Goal: Task Accomplishment & Management: Manage account settings

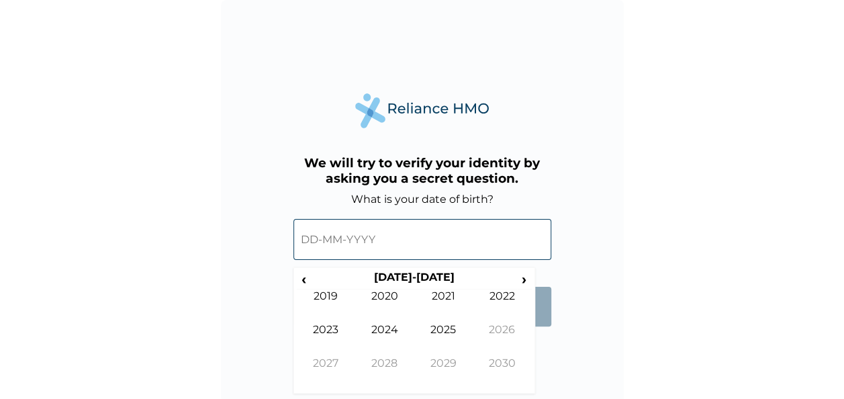
click at [387, 238] on input "text" at bounding box center [423, 239] width 258 height 41
click at [317, 238] on input "text" at bounding box center [423, 239] width 258 height 41
click at [539, 238] on form "What is your date of birth? ‹ [DEMOGRAPHIC_DATA]-[DEMOGRAPHIC_DATA] › [DEMOGRAP…" at bounding box center [423, 266] width 258 height 147
click at [306, 238] on span "‹" at bounding box center [304, 279] width 14 height 17
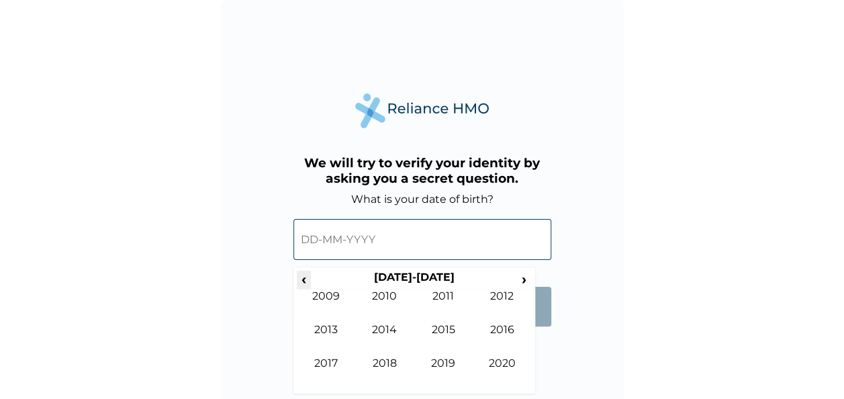
click at [306, 238] on span "‹" at bounding box center [304, 279] width 14 height 17
click at [547, 238] on div "We will try to verify your identity by asking you a secret question. What is yo…" at bounding box center [422, 201] width 403 height 403
click at [306, 238] on span "‹" at bounding box center [304, 279] width 14 height 17
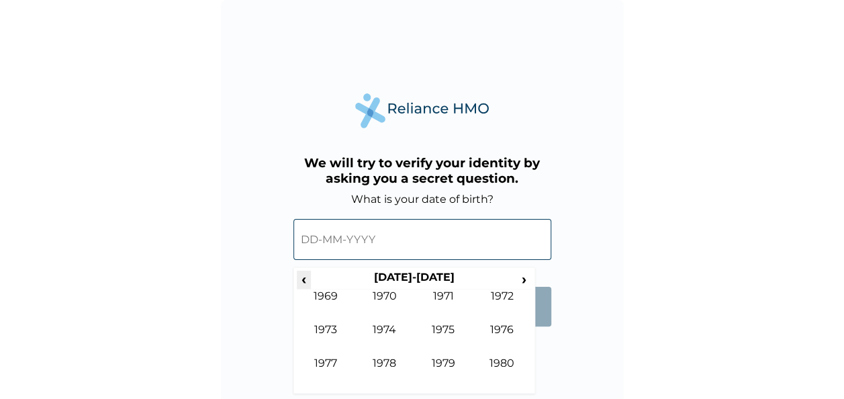
click at [306, 238] on span "‹" at bounding box center [304, 279] width 14 height 17
click at [523, 238] on span "›" at bounding box center [524, 279] width 15 height 17
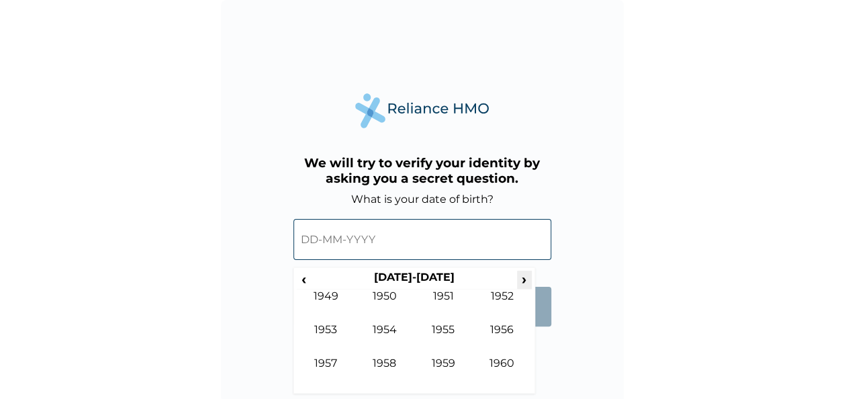
click at [523, 238] on span "›" at bounding box center [524, 279] width 15 height 17
click at [306, 238] on span "‹" at bounding box center [304, 279] width 14 height 17
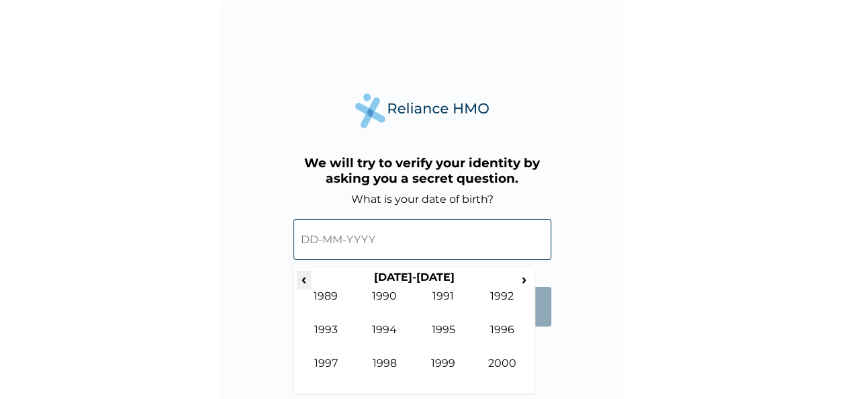
click at [306, 238] on span "‹" at bounding box center [304, 279] width 14 height 17
click at [379, 238] on td "1984" at bounding box center [384, 340] width 59 height 34
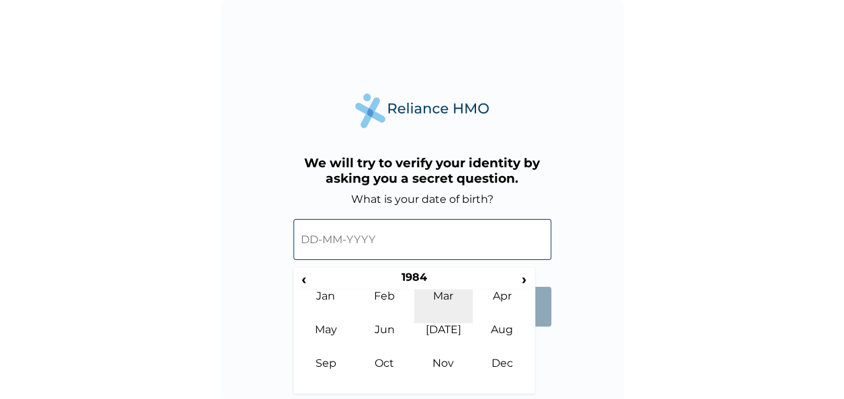
click at [451, 238] on td "Mar" at bounding box center [443, 307] width 59 height 34
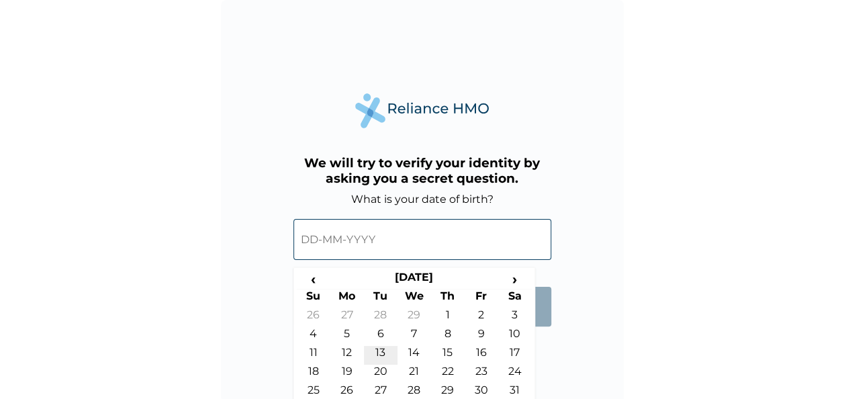
click at [386, 238] on td "13" at bounding box center [381, 355] width 34 height 19
type input "13-03-1984"
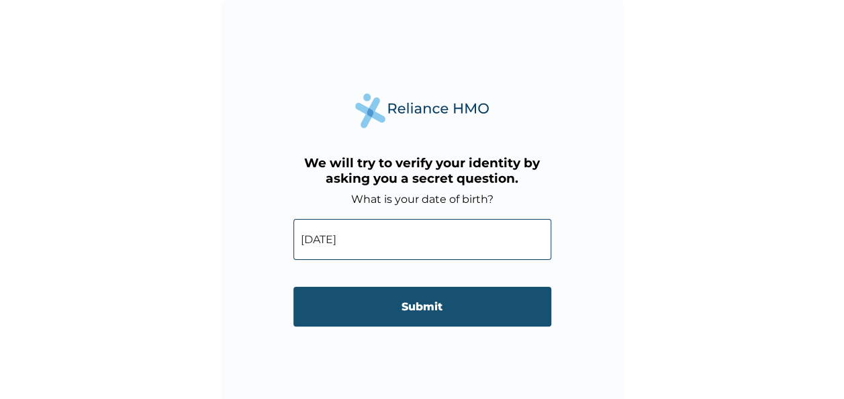
click at [416, 238] on input "Submit" at bounding box center [423, 307] width 258 height 40
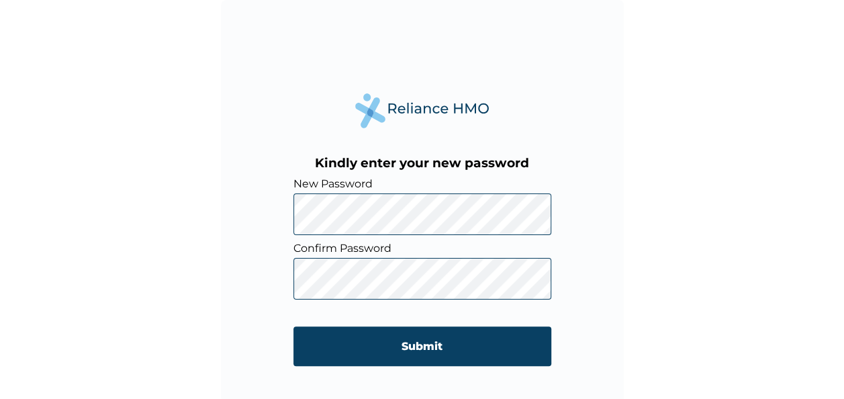
click at [255, 238] on div "Kindly enter your new password New Password Confirm Password Submit" at bounding box center [422, 201] width 403 height 403
click at [548, 238] on div "Kindly enter your new password New Password Confirm Password Submit" at bounding box center [422, 199] width 844 height 399
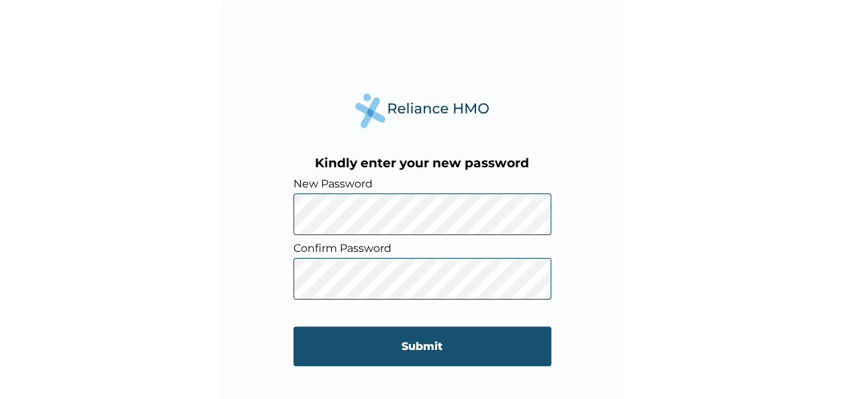
click at [421, 238] on input "Submit" at bounding box center [423, 346] width 258 height 40
